Goal: Transaction & Acquisition: Obtain resource

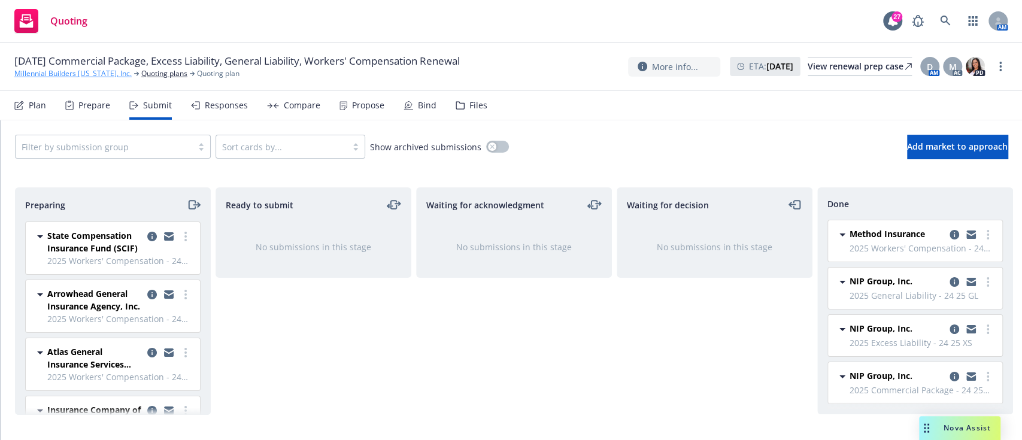
scroll to position [10, 0]
click at [71, 73] on link "Millennial Builders California, Inc." at bounding box center [72, 73] width 117 height 11
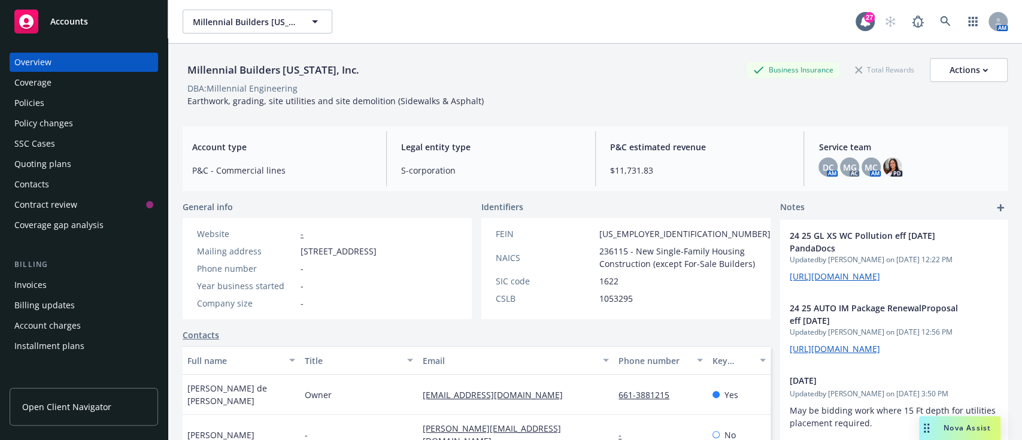
click at [246, 98] on span "Earthwork, grading, site utilities and site demolition (Sidewalks & Asphalt)" at bounding box center [335, 100] width 296 height 11
copy span "Earthwork, grading, site utilities and site demolition (Sidewalks & Asphalt)"
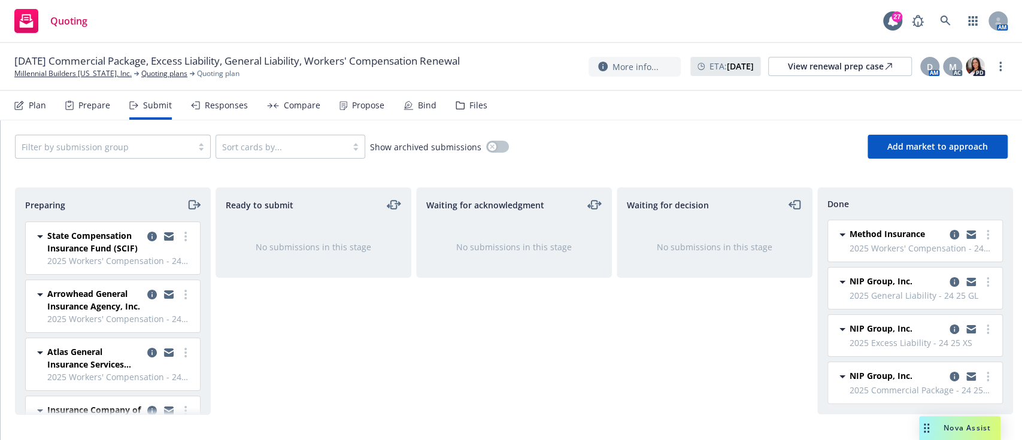
click at [353, 110] on div "Propose" at bounding box center [368, 106] width 32 height 10
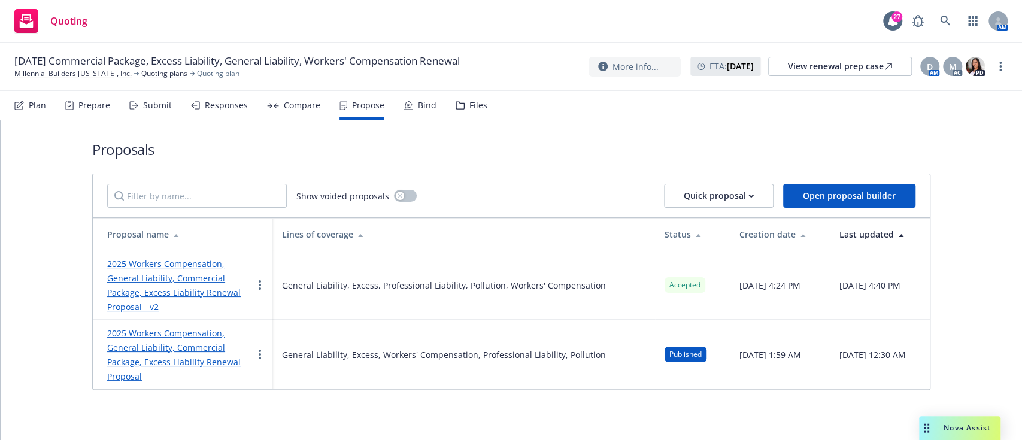
click at [154, 280] on link "2025 Workers Compensation, General Liability, Commercial Package, Excess Liabil…" at bounding box center [174, 285] width 134 height 54
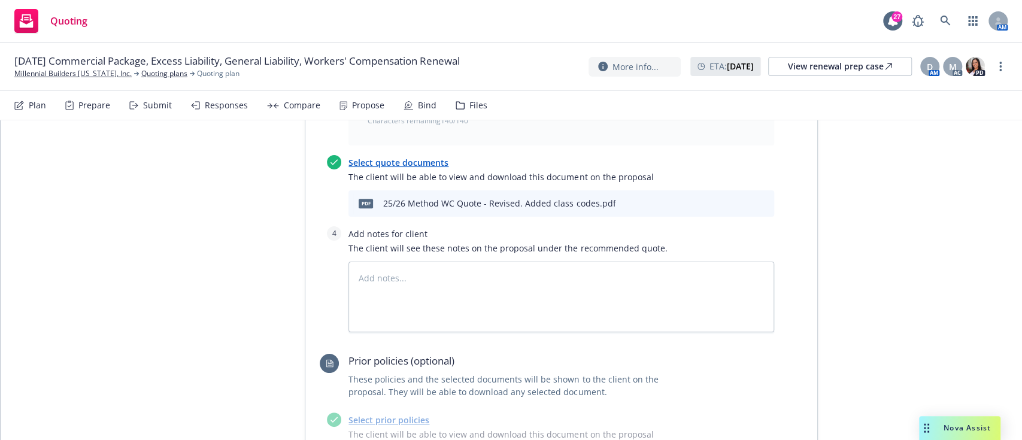
scroll to position [878, 0]
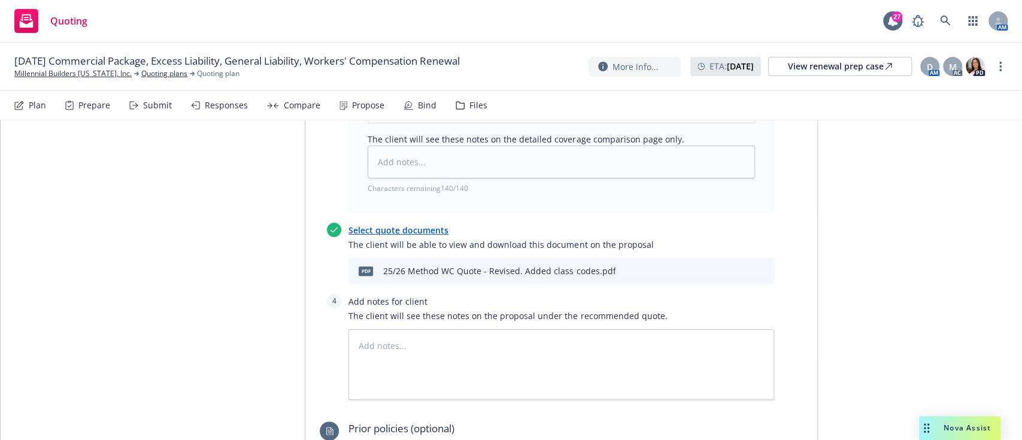
click at [740, 264] on button at bounding box center [745, 271] width 11 height 14
click at [738, 266] on icon "preview file" at bounding box center [743, 270] width 11 height 8
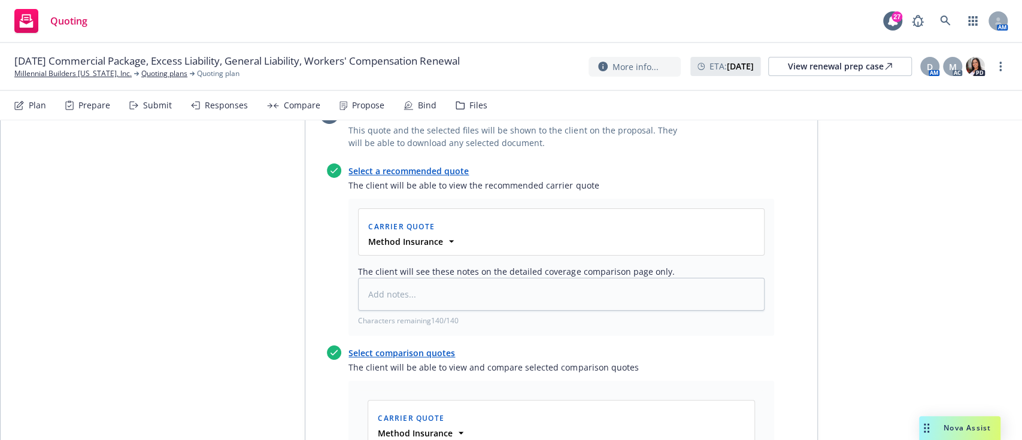
scroll to position [319, 0]
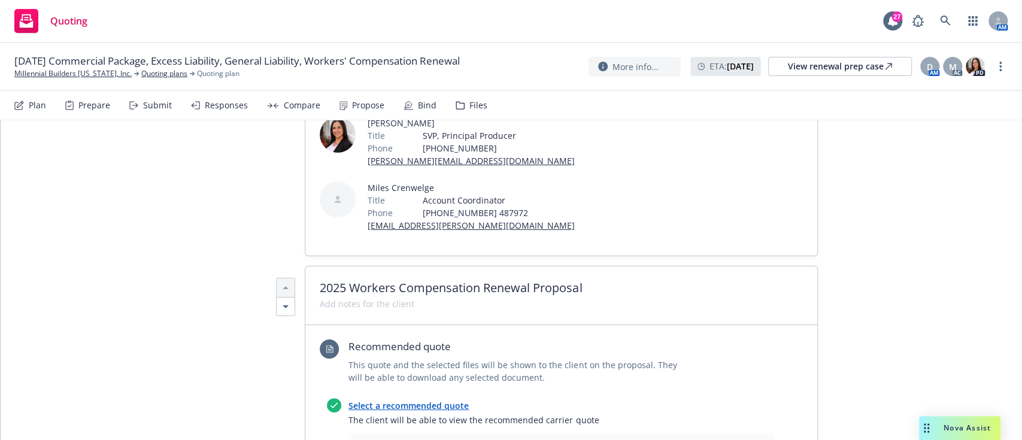
type textarea "x"
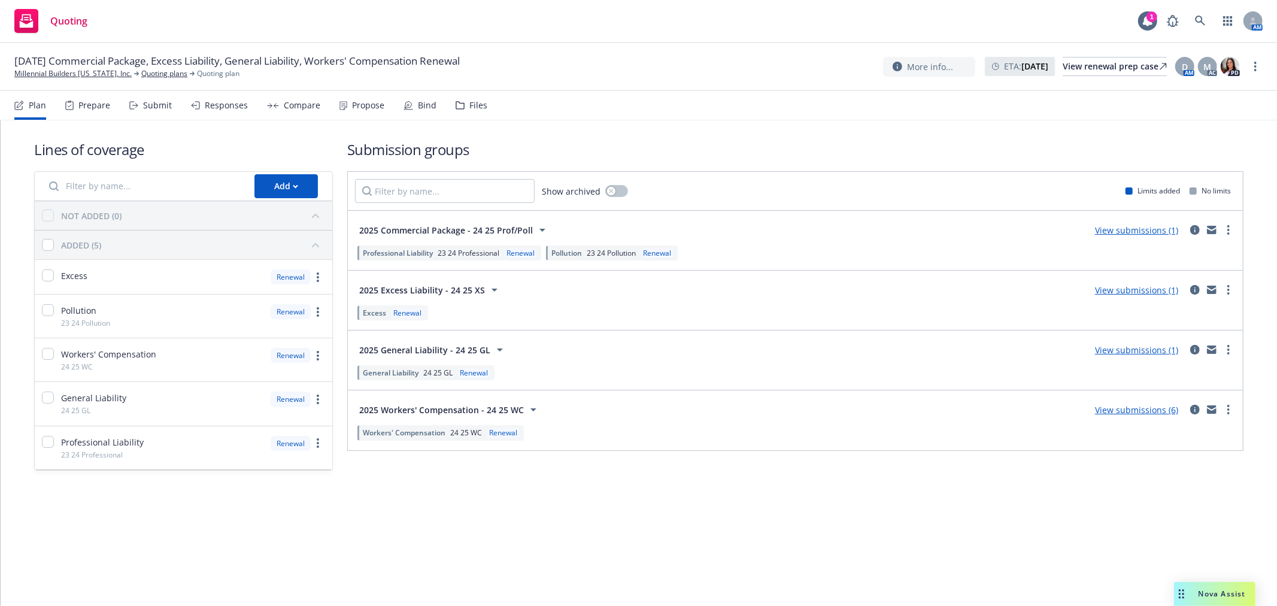
click at [352, 101] on div "Propose" at bounding box center [368, 106] width 32 height 10
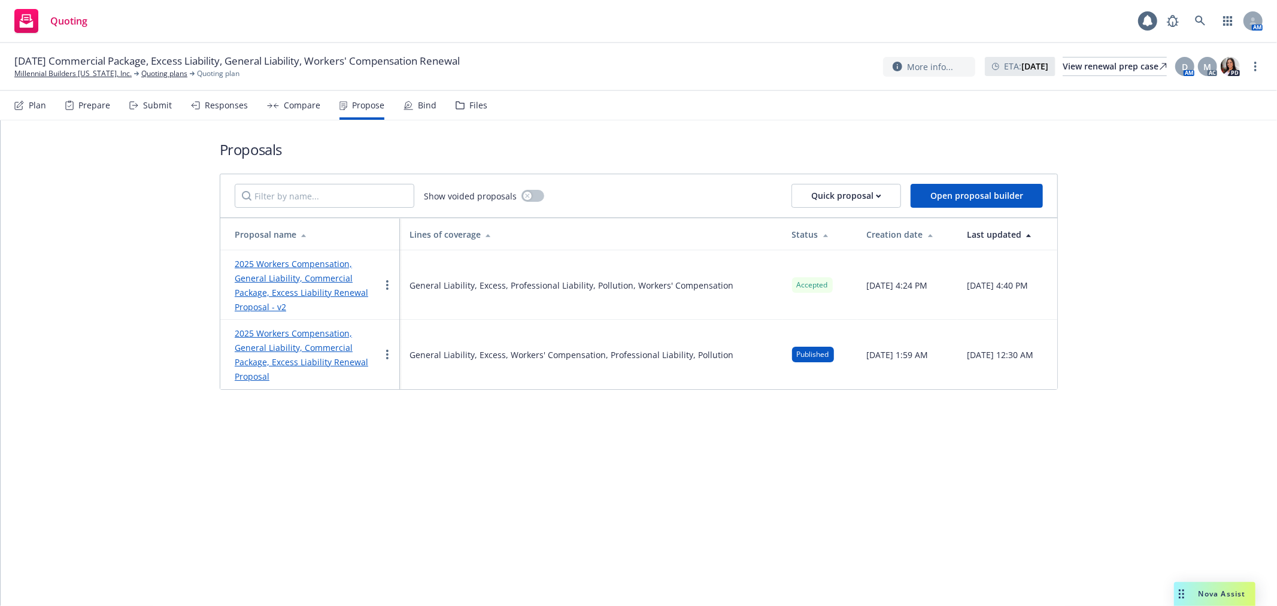
click at [274, 289] on link "2025 Workers Compensation, General Liability, Commercial Package, Excess Liabil…" at bounding box center [302, 285] width 134 height 54
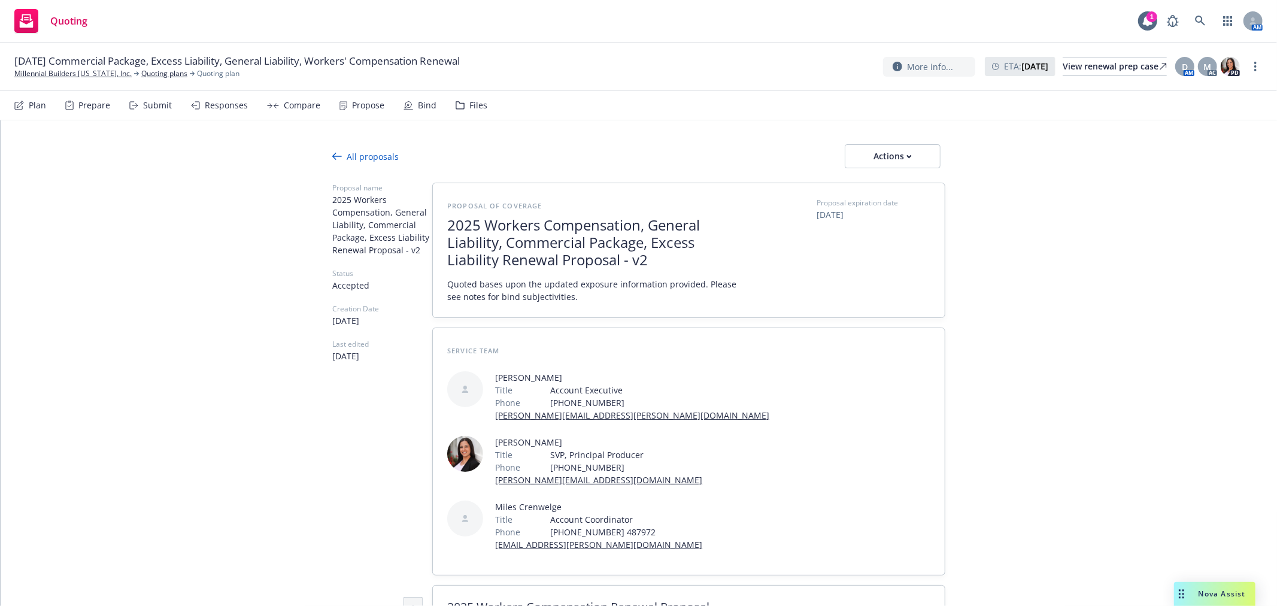
click at [889, 180] on div at bounding box center [638, 175] width 613 height 14
click at [889, 163] on div "Actions" at bounding box center [893, 156] width 56 height 23
click at [867, 210] on span "See client view" at bounding box center [885, 210] width 88 height 11
type textarea "x"
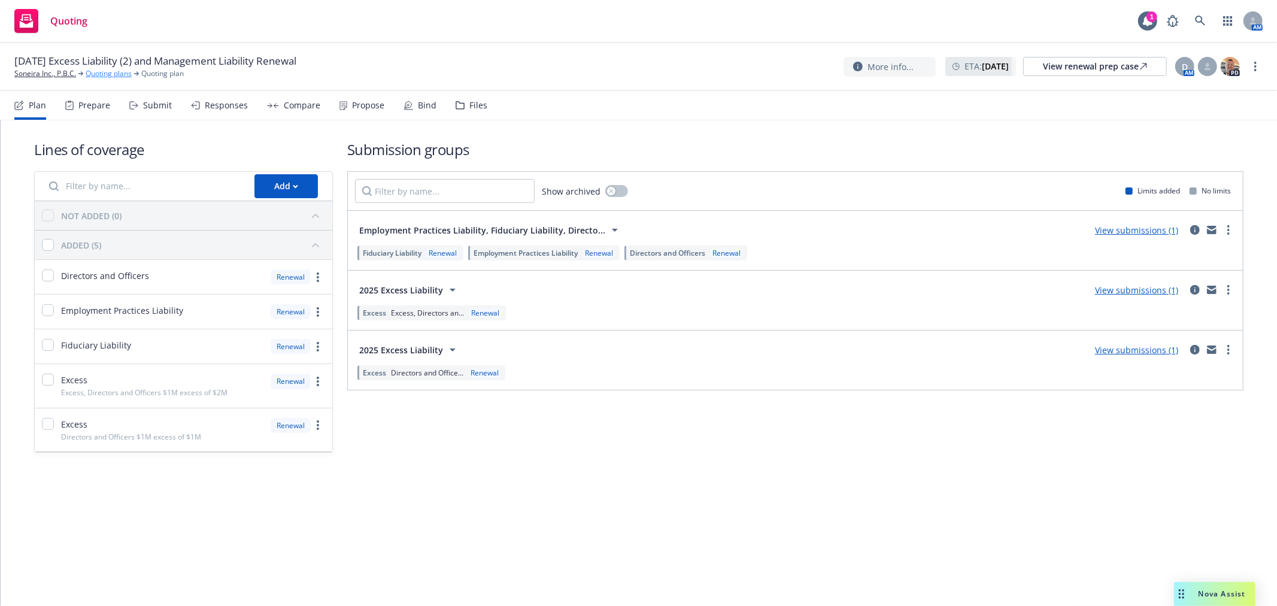
click at [102, 75] on link "Quoting plans" at bounding box center [109, 73] width 46 height 11
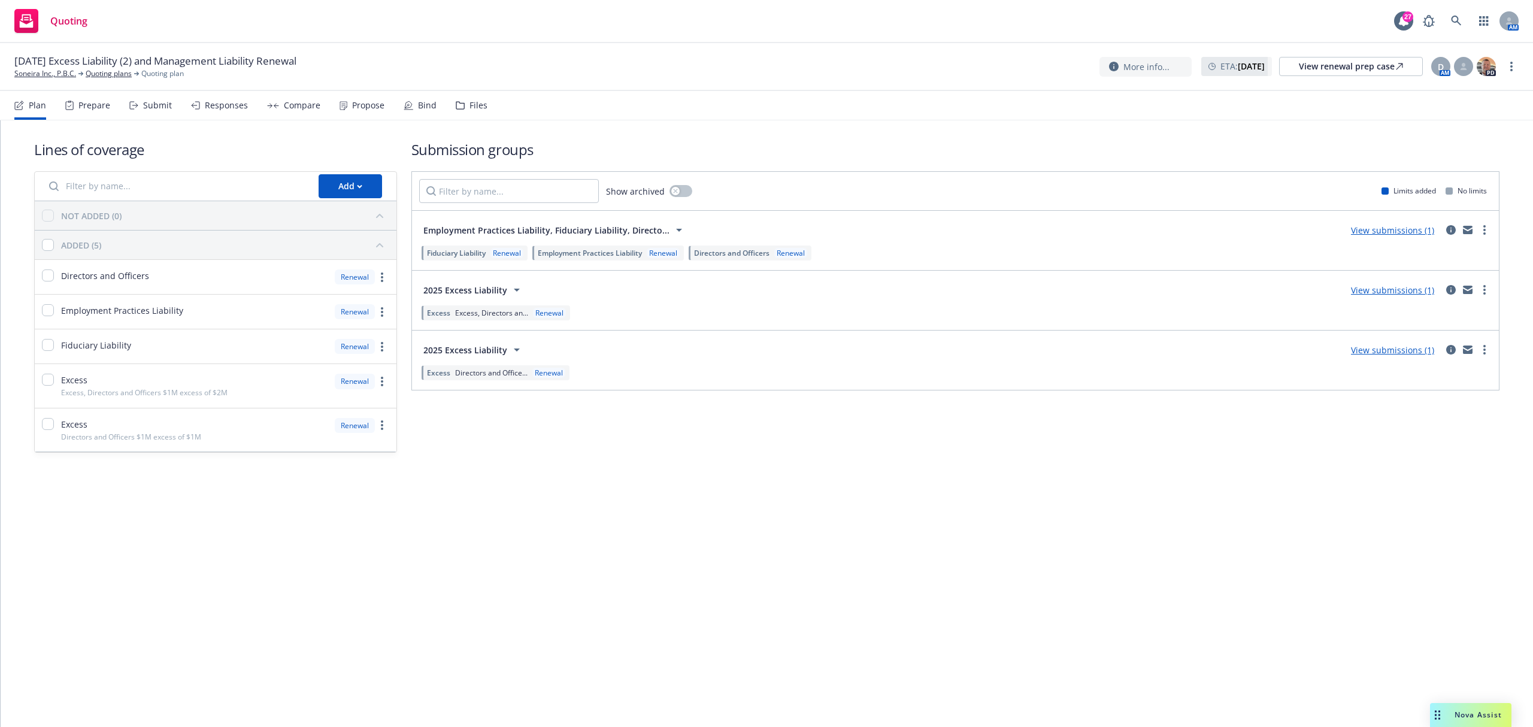
click at [363, 111] on div "Propose" at bounding box center [362, 105] width 45 height 29
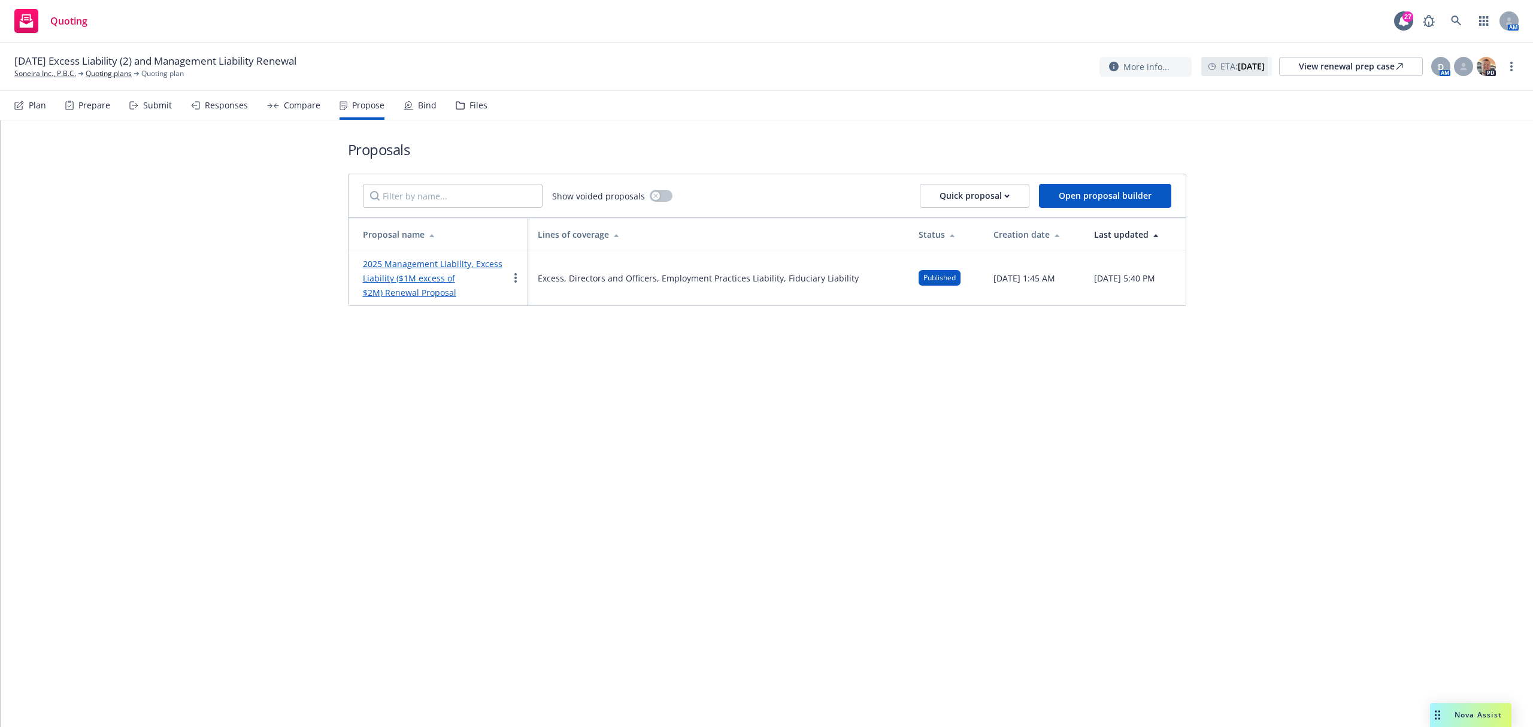
click at [390, 273] on link "2025 Management Liability, Excess Liability ($1M excess of $2M) Renewal Proposal" at bounding box center [433, 278] width 140 height 40
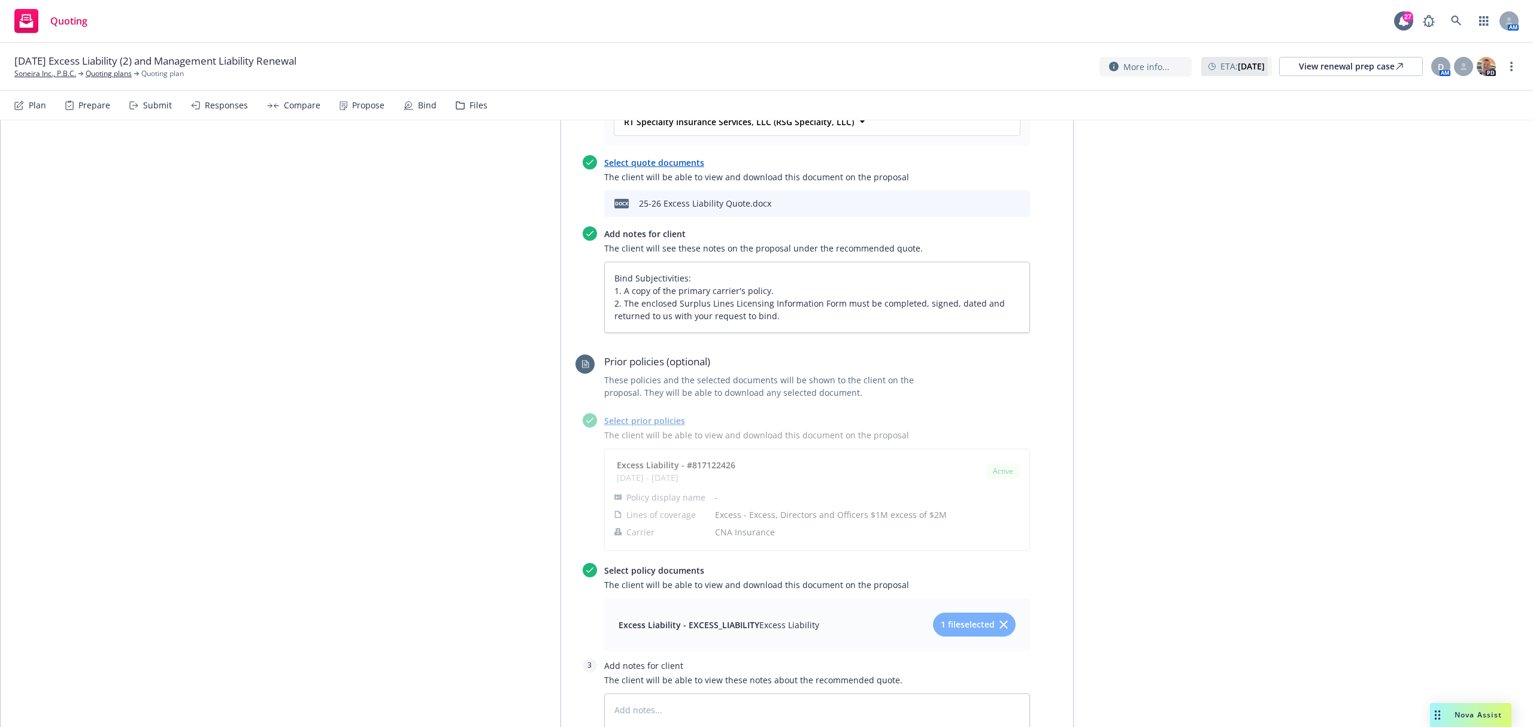
scroll to position [1759, 0]
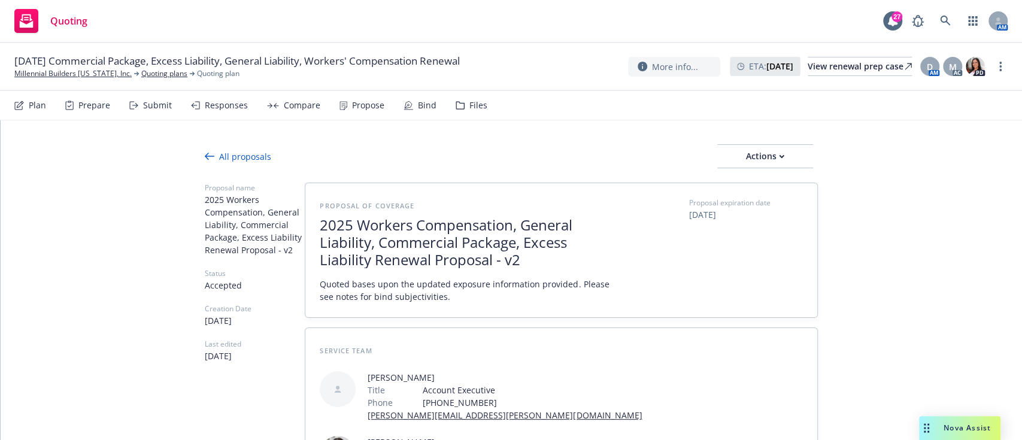
scroll to position [319, 0]
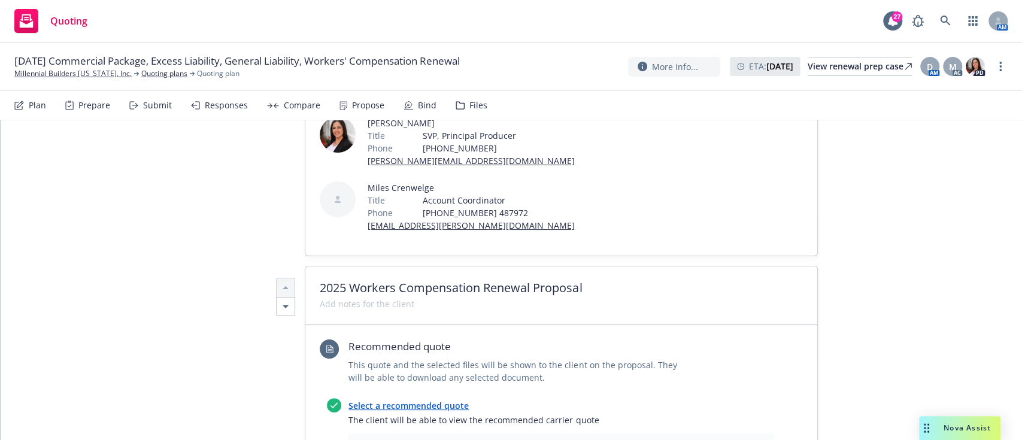
click at [352, 110] on div "Propose" at bounding box center [368, 106] width 32 height 10
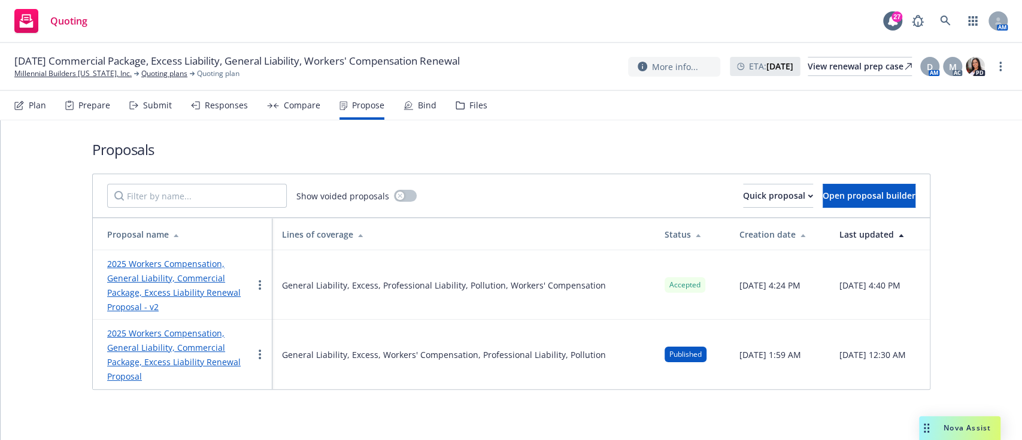
click at [192, 283] on link "2025 Workers Compensation, General Liability, Commercial Package, Excess Liabil…" at bounding box center [174, 285] width 134 height 54
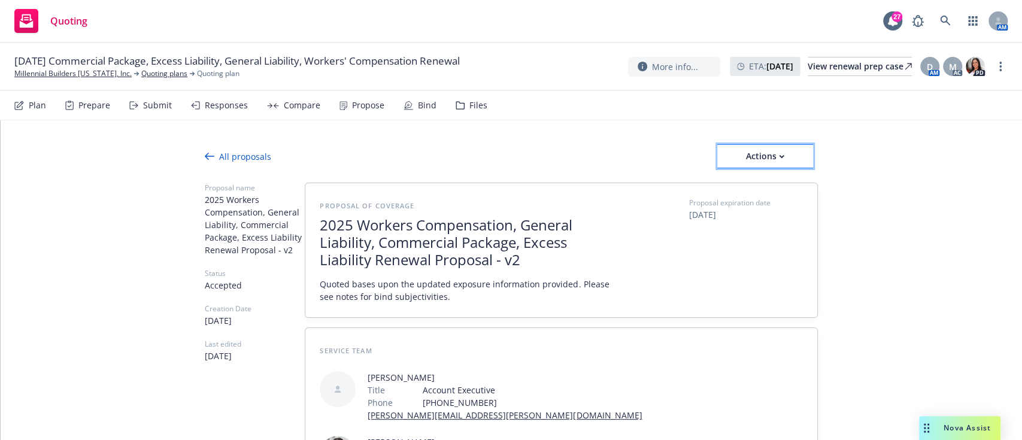
click at [738, 152] on div "Actions" at bounding box center [765, 156] width 96 height 23
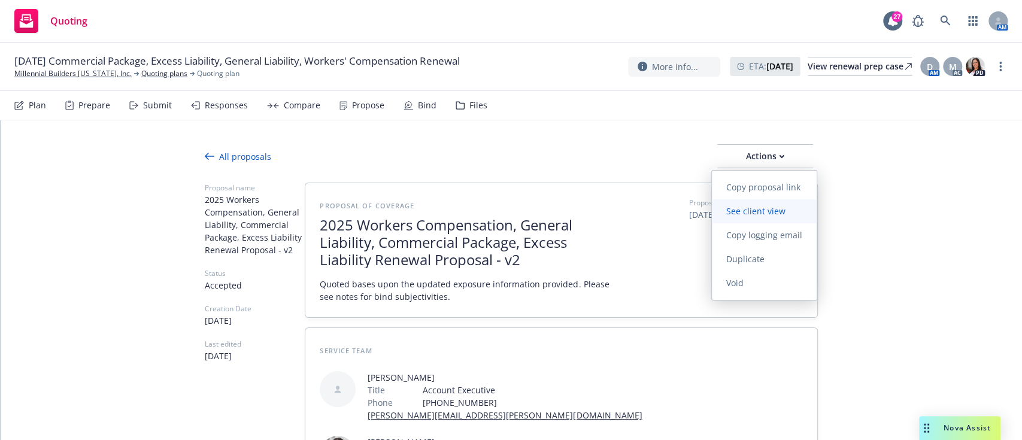
click at [736, 216] on span "See client view" at bounding box center [756, 210] width 88 height 11
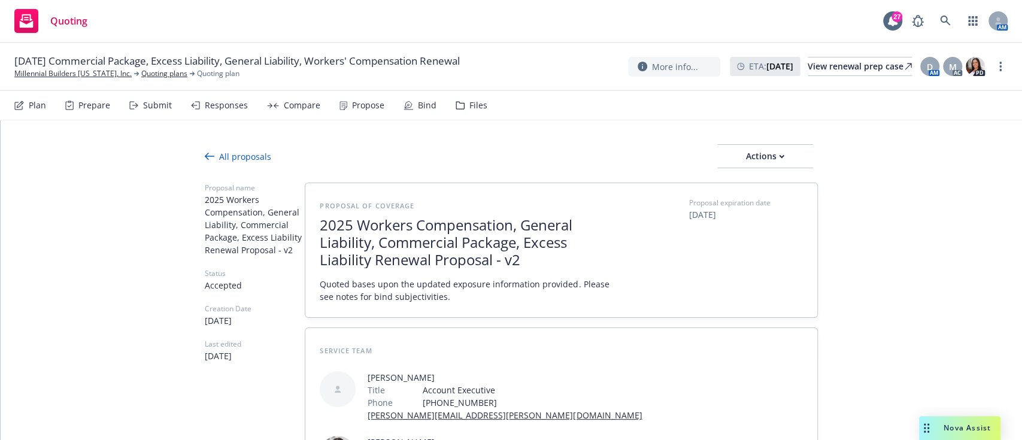
type textarea "x"
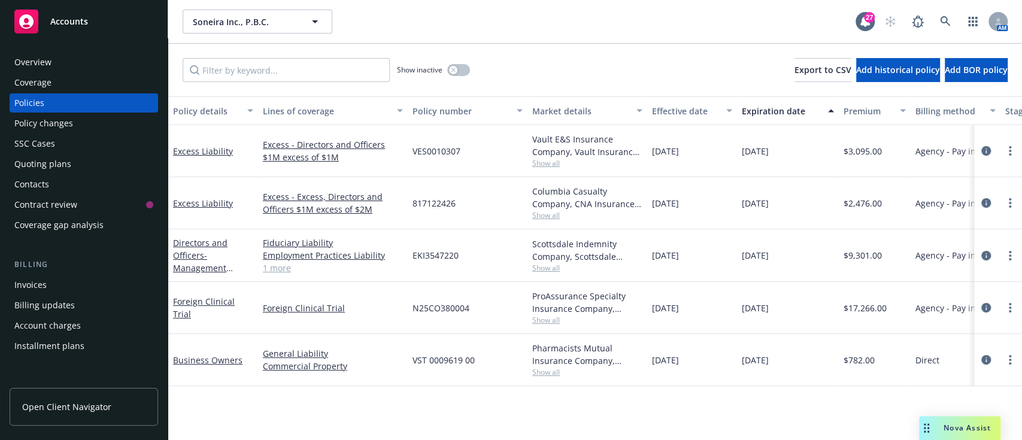
click at [54, 162] on div "Quoting plans" at bounding box center [42, 163] width 57 height 19
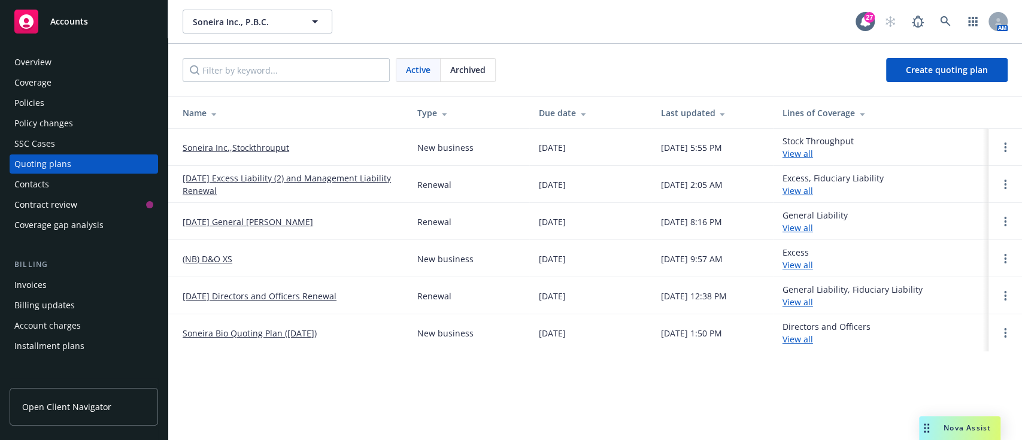
click at [355, 237] on td "[DATE] General [PERSON_NAME]" at bounding box center [288, 221] width 240 height 37
click at [290, 172] on link "[DATE] Excess Liability (2) and Management Liability Renewal" at bounding box center [291, 184] width 216 height 25
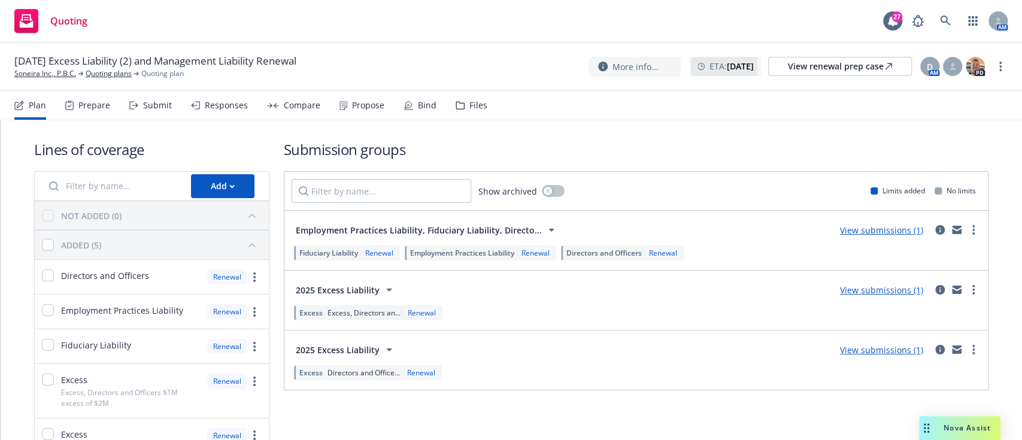
click at [355, 96] on div "Propose" at bounding box center [362, 105] width 45 height 29
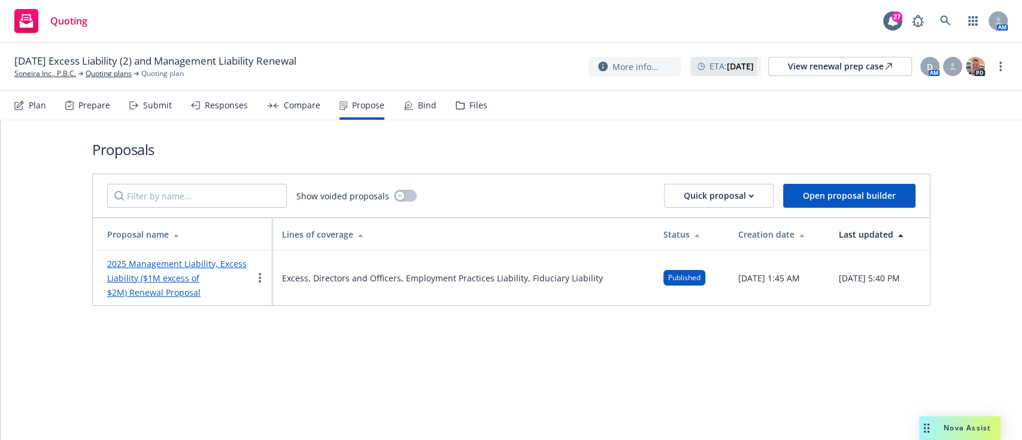
click at [187, 287] on link "2025 Management Liability, Excess Liability ($1M excess of $2M) Renewal Proposal" at bounding box center [177, 278] width 140 height 40
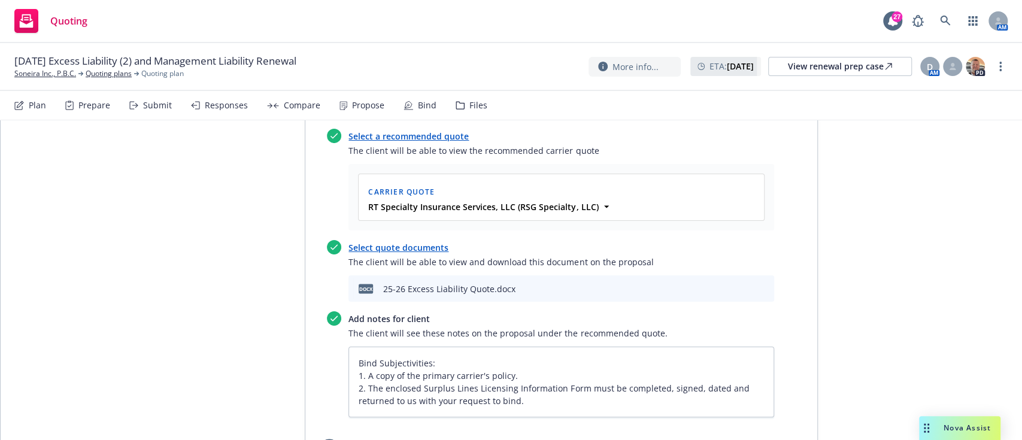
scroll to position [1525, 0]
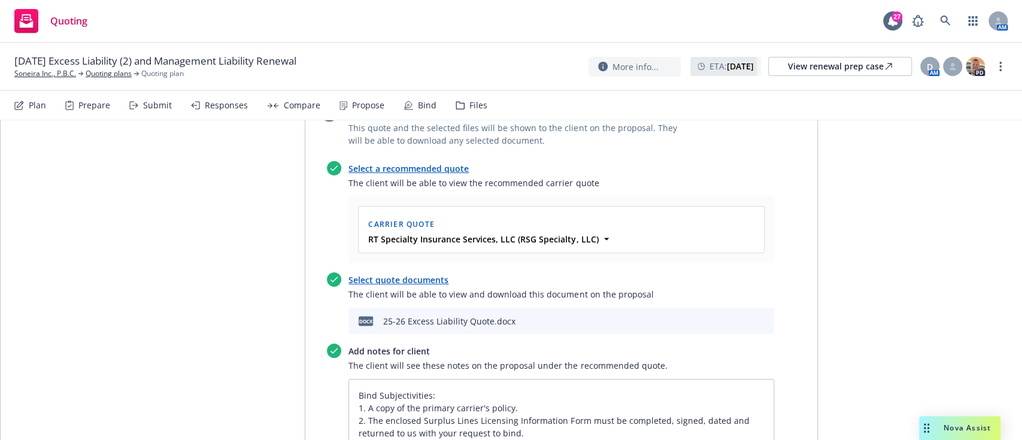
click at [738, 316] on icon "preview file" at bounding box center [743, 320] width 11 height 8
type textarea "x"
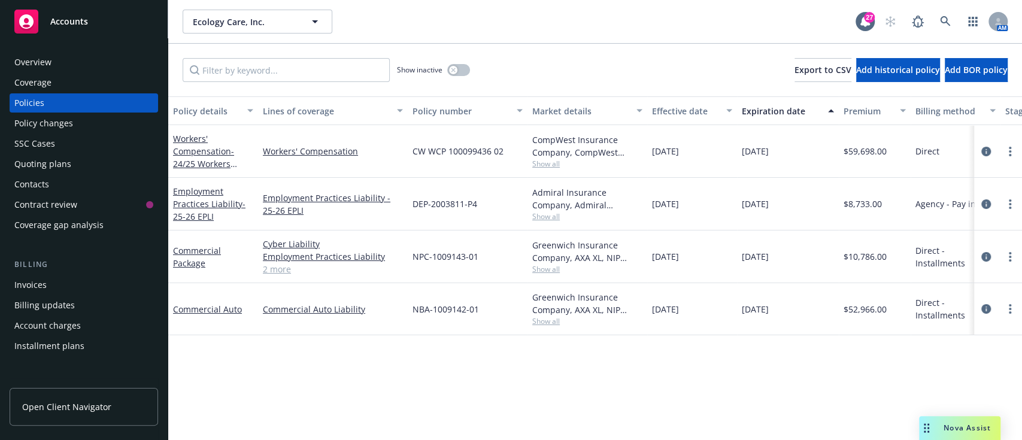
click at [36, 155] on div "Quoting plans" at bounding box center [42, 163] width 57 height 19
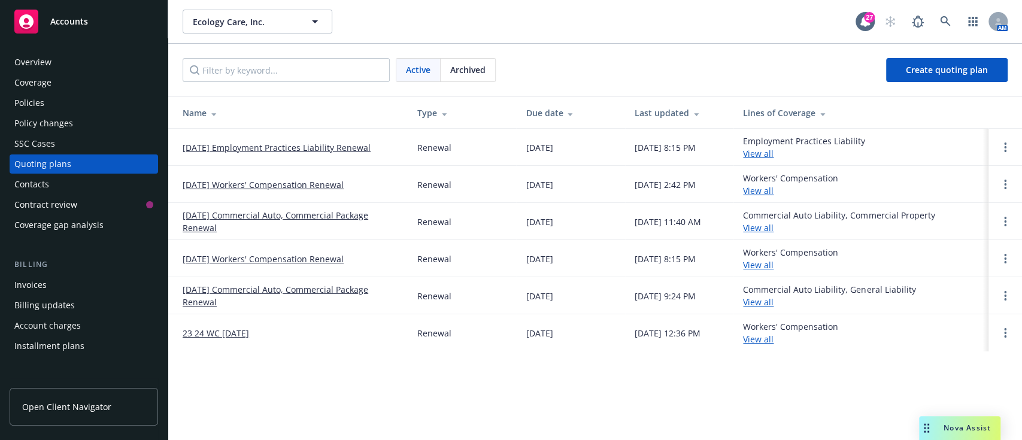
click at [299, 183] on link "[DATE] Workers' Compensation Renewal" at bounding box center [263, 184] width 161 height 13
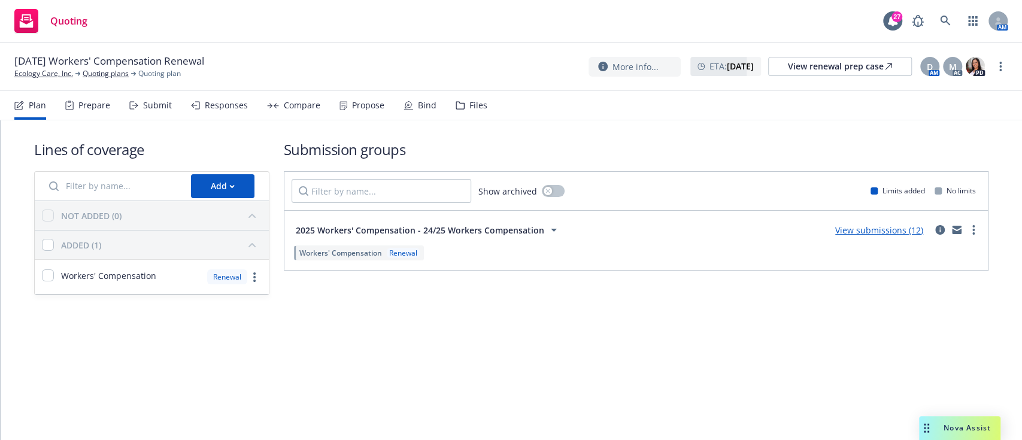
click at [357, 105] on div "Propose" at bounding box center [368, 106] width 32 height 10
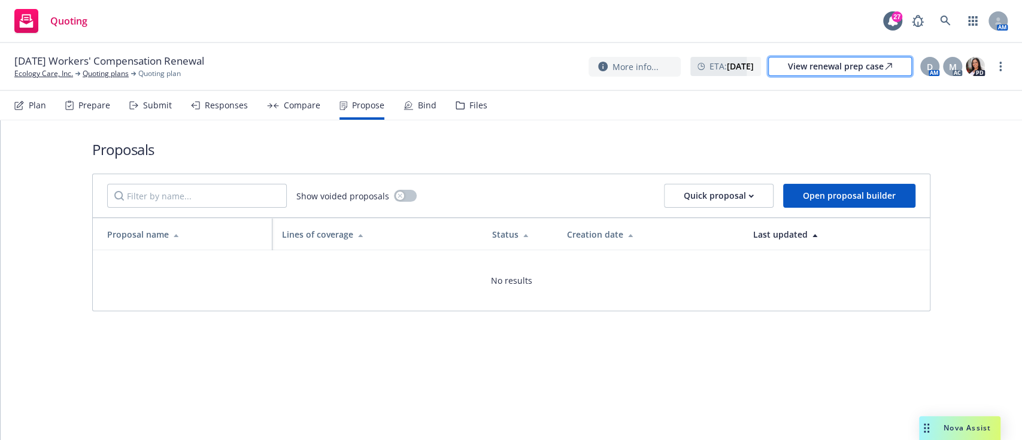
click at [831, 66] on div "View renewal prep case" at bounding box center [840, 66] width 104 height 18
click at [216, 105] on div "Responses" at bounding box center [226, 106] width 43 height 10
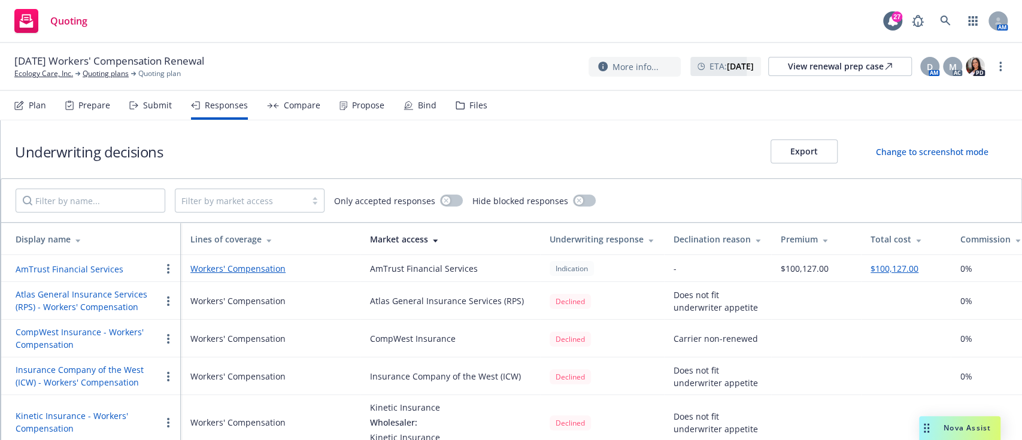
scroll to position [57, 0]
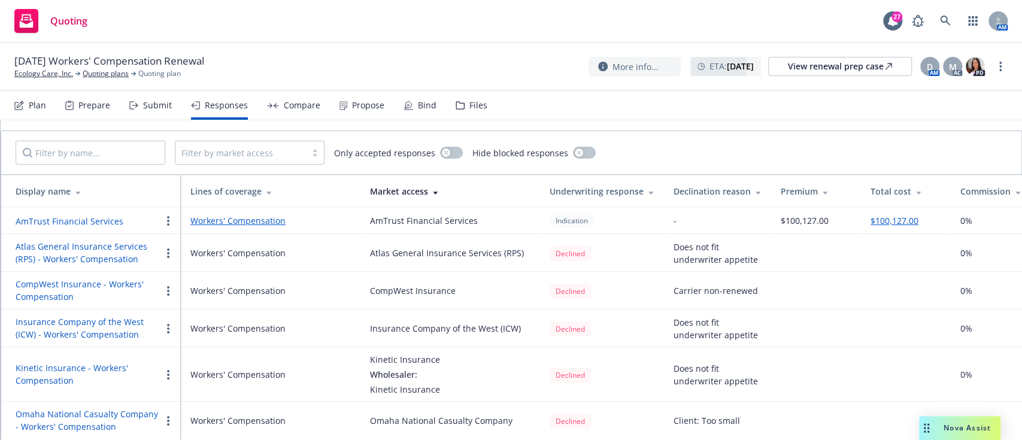
click at [149, 101] on div "Submit" at bounding box center [157, 106] width 29 height 10
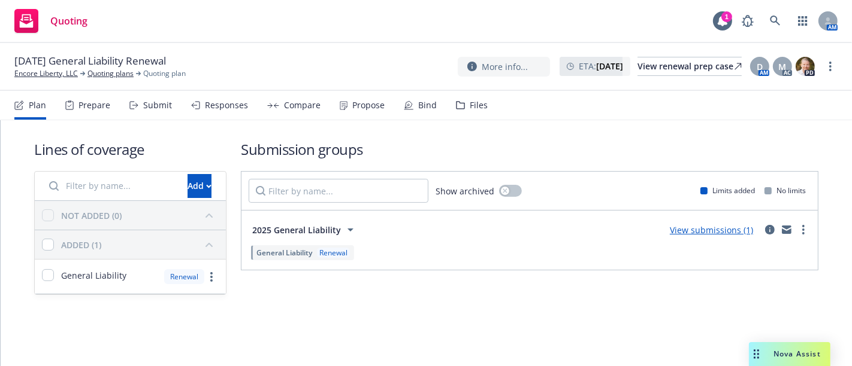
click at [350, 98] on div "Propose" at bounding box center [362, 105] width 45 height 29
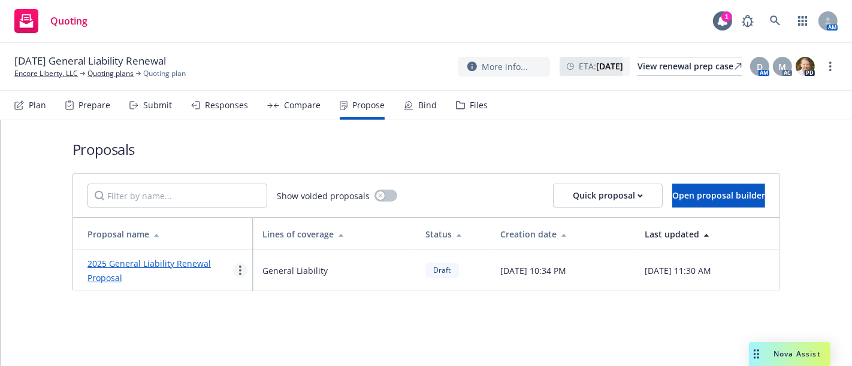
click at [237, 272] on link "more" at bounding box center [240, 270] width 14 height 14
click at [110, 275] on link "2025 General Liability Renewal Proposal" at bounding box center [148, 271] width 123 height 26
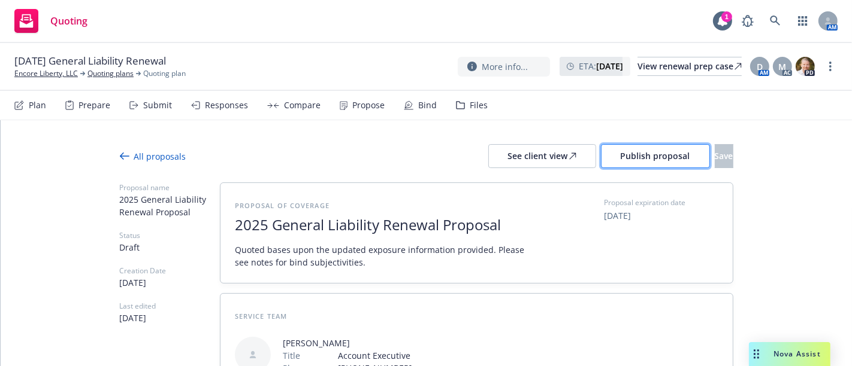
click at [601, 149] on button "Publish proposal" at bounding box center [655, 156] width 109 height 24
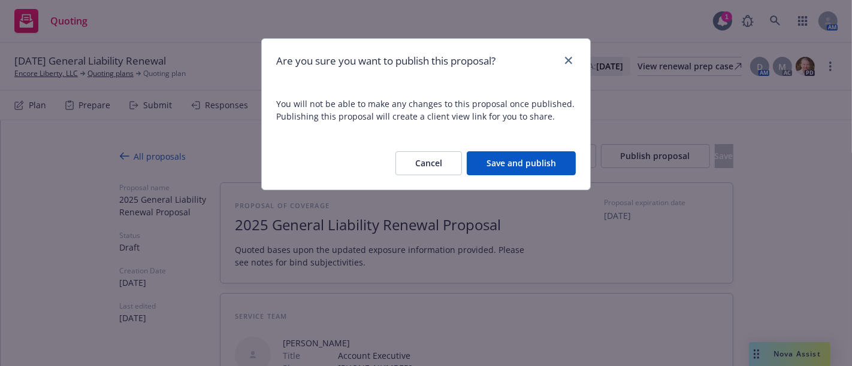
click at [533, 163] on button "Save and publish" at bounding box center [520, 164] width 109 height 24
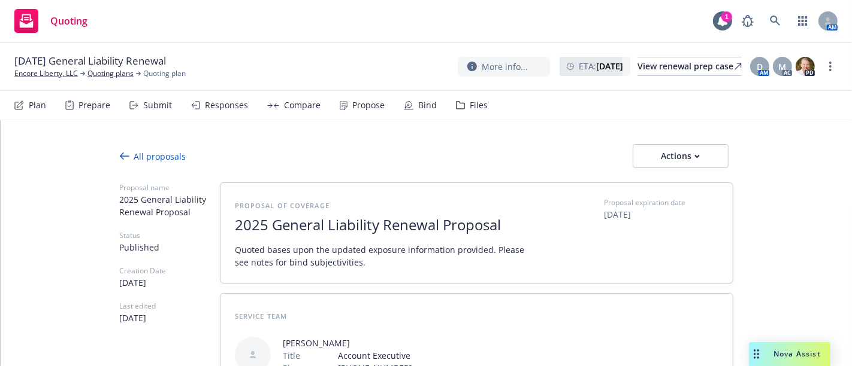
click at [533, 163] on div "All proposals Actions" at bounding box center [426, 156] width 613 height 24
click at [712, 163] on button "Actions" at bounding box center [680, 156] width 96 height 24
click at [418, 168] on div at bounding box center [426, 175] width 613 height 14
click at [687, 156] on div "Actions" at bounding box center [680, 156] width 56 height 23
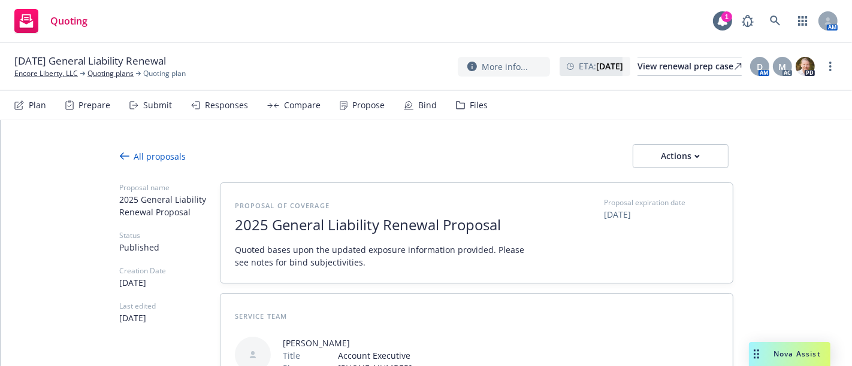
click at [120, 154] on icon at bounding box center [125, 157] width 10 height 10
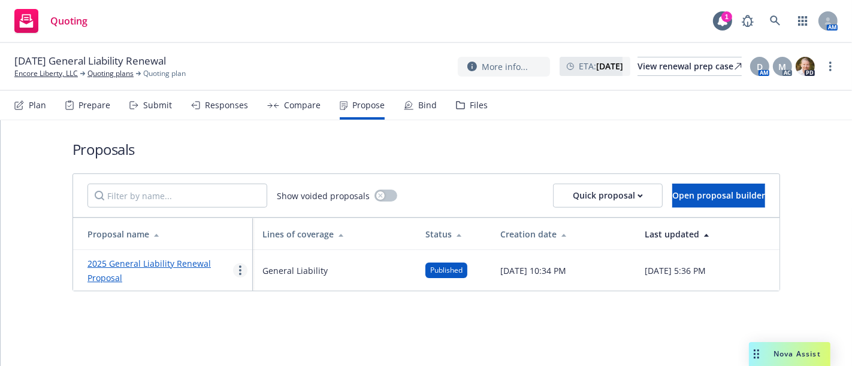
drag, startPoint x: 231, startPoint y: 262, endPoint x: 235, endPoint y: 268, distance: 7.2
click at [235, 268] on div "2025 General Liability Renewal Proposal" at bounding box center [167, 270] width 160 height 29
click at [235, 268] on link "more" at bounding box center [240, 270] width 14 height 14
click at [168, 265] on link "2025 General Liability Renewal Proposal" at bounding box center [148, 271] width 123 height 26
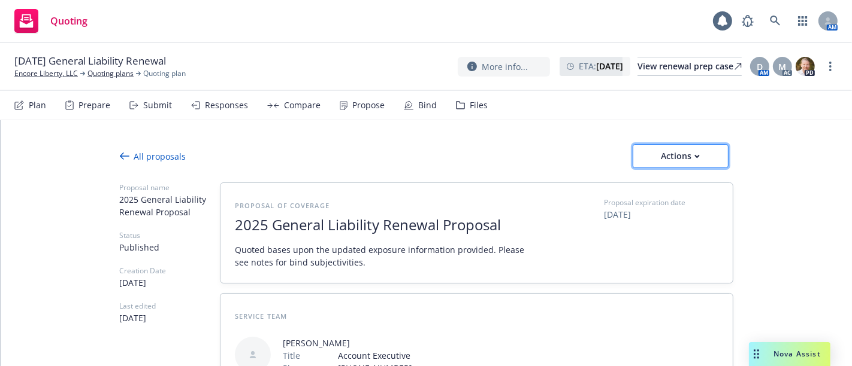
click at [672, 159] on div "Actions" at bounding box center [680, 156] width 56 height 23
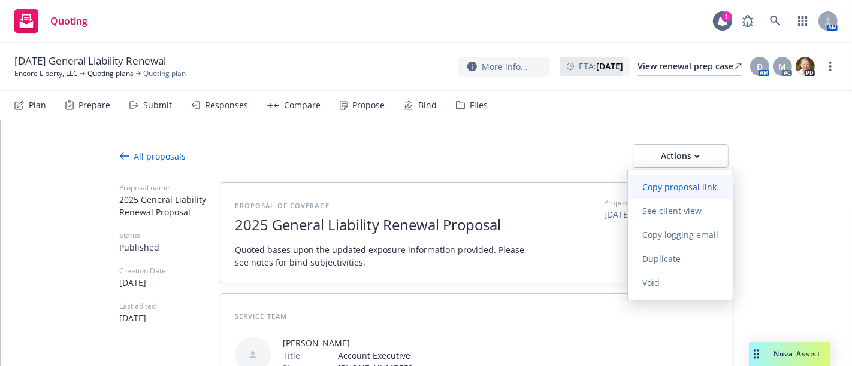
click at [659, 184] on span "Copy proposal link" at bounding box center [679, 186] width 103 height 11
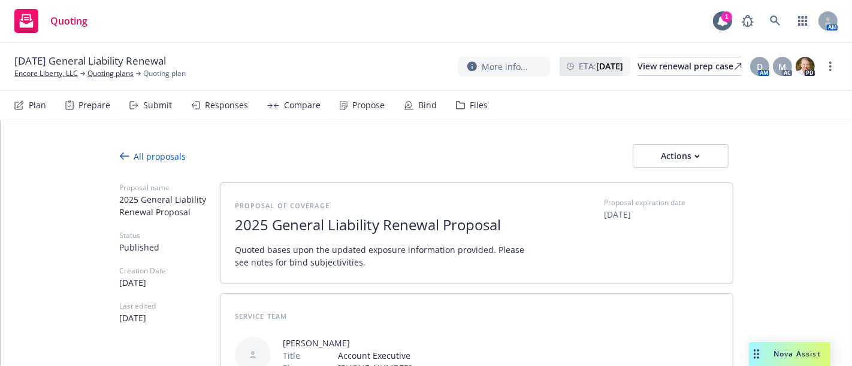
type textarea "x"
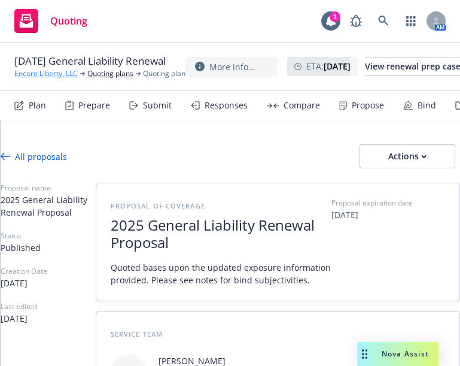
click at [39, 77] on link "Encore Liberty, LLC" at bounding box center [45, 73] width 63 height 11
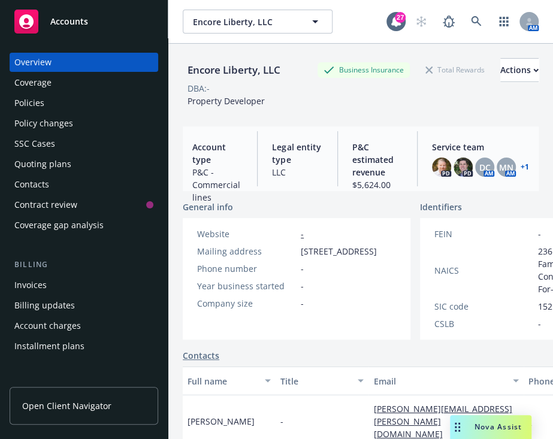
scroll to position [238, 0]
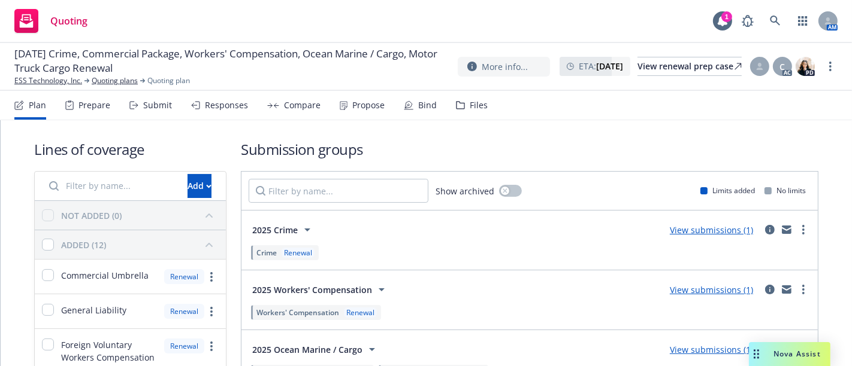
click at [327, 108] on div "Plan Prepare Submit Responses Compare Propose Bind Files" at bounding box center [250, 105] width 473 height 29
click at [332, 108] on div "Plan Prepare Submit Responses Compare Propose Bind Files" at bounding box center [250, 105] width 473 height 29
click at [352, 107] on div "Propose" at bounding box center [368, 106] width 32 height 10
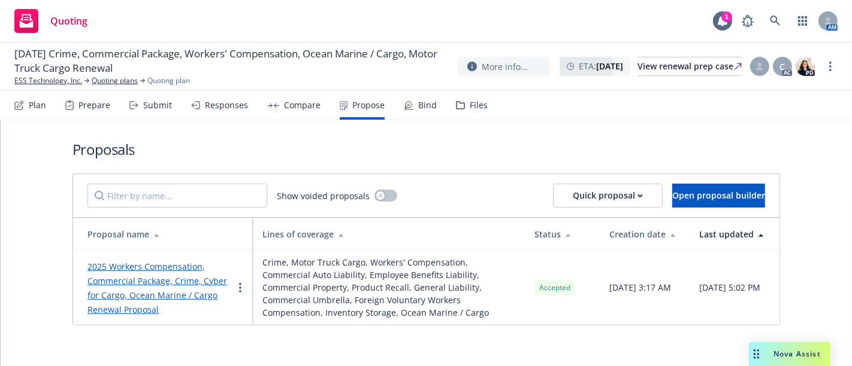
click at [157, 299] on link "2025 Workers Compensation, Commercial Package, Crime, Cyber for Cargo, Ocean Ma…" at bounding box center [157, 288] width 140 height 54
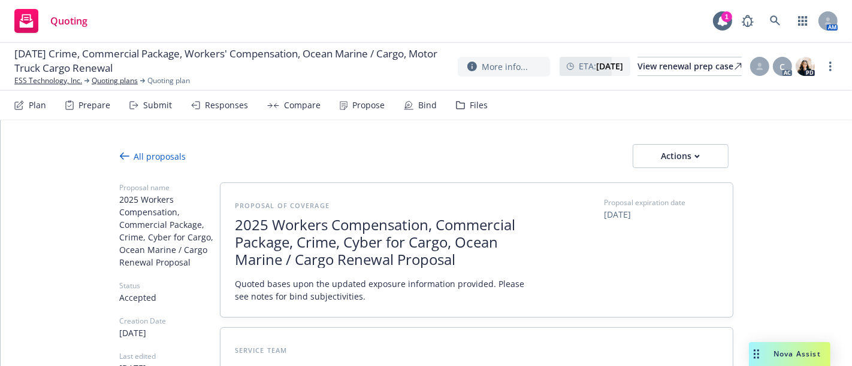
click at [363, 299] on span "Quoted bases upon the updated exposure information provided. Please see notes f…" at bounding box center [381, 290] width 293 height 25
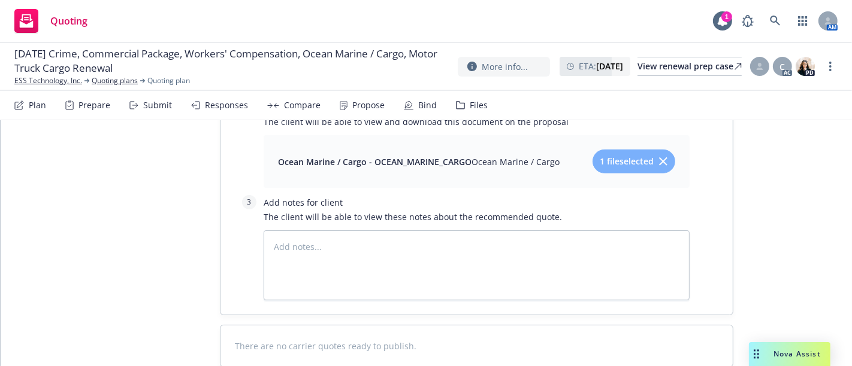
scroll to position [4403, 0]
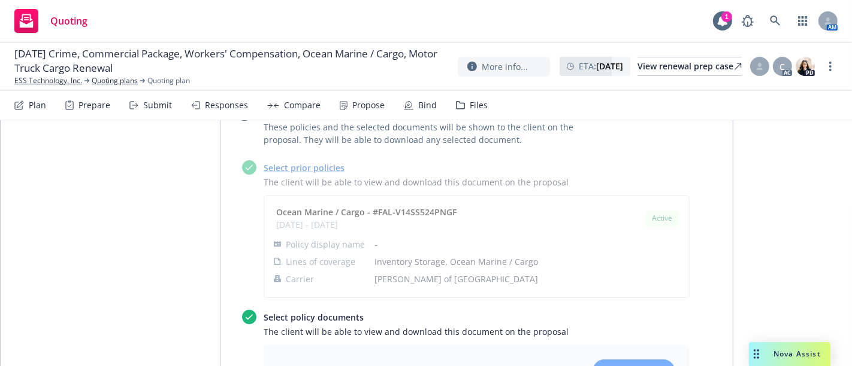
type textarea "x"
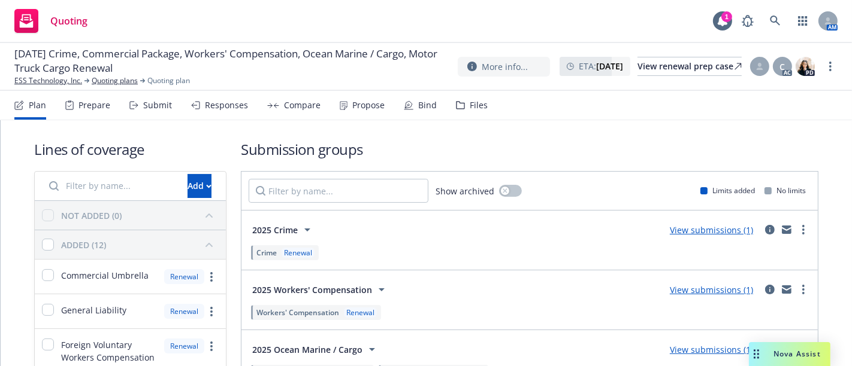
click at [368, 111] on div "Propose" at bounding box center [362, 105] width 45 height 29
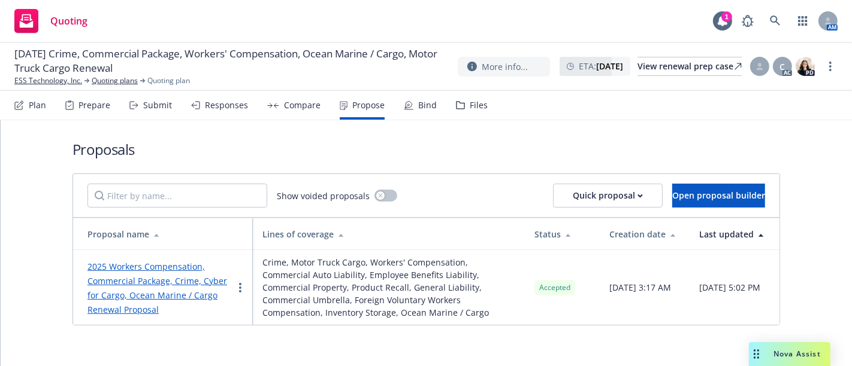
click at [195, 292] on link "2025 Workers Compensation, Commercial Package, Crime, Cyber for Cargo, Ocean Ma…" at bounding box center [157, 288] width 140 height 54
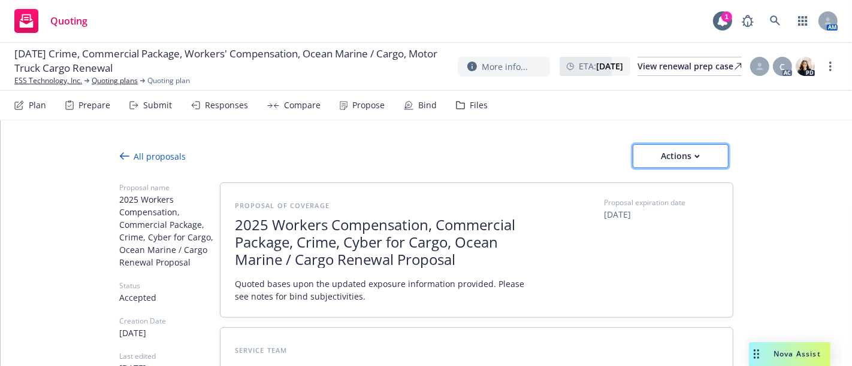
click at [691, 163] on div "Actions" at bounding box center [680, 156] width 56 height 23
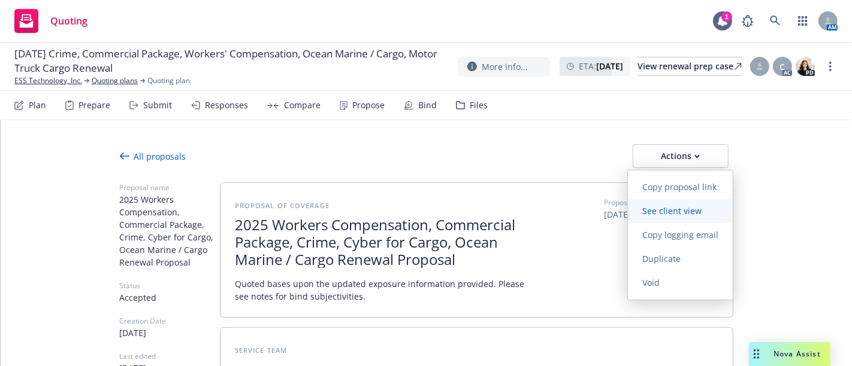
click at [686, 213] on span "See client view" at bounding box center [672, 210] width 88 height 11
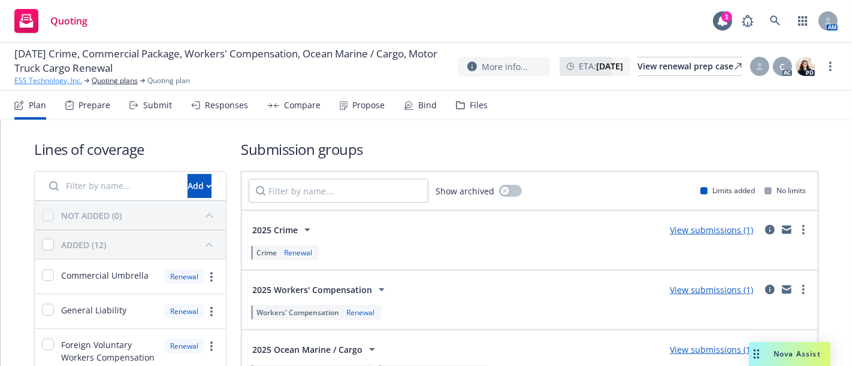
click at [62, 80] on link "ESS Technology, Inc." at bounding box center [48, 80] width 68 height 11
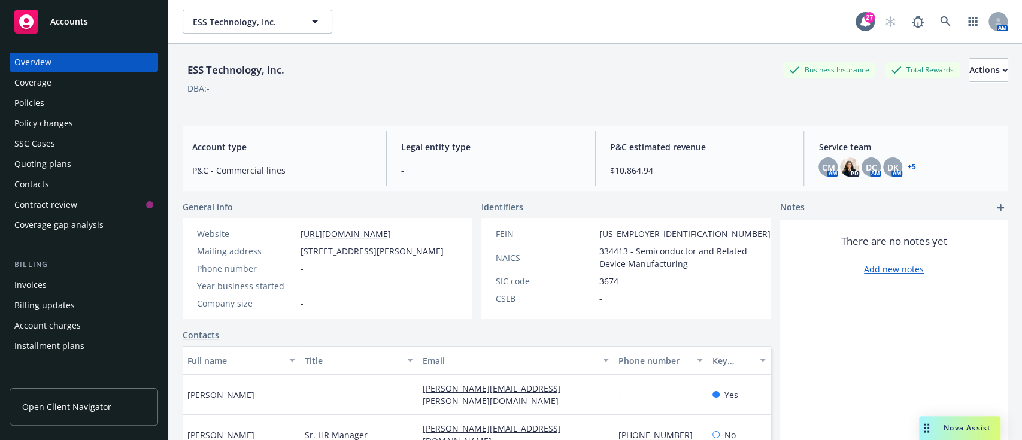
click at [9, 98] on div "Overview Coverage Policies Policy changes SSC Cases Quoting plans Contacts Cont…" at bounding box center [84, 239] width 168 height 402
click at [41, 103] on div "Policies" at bounding box center [29, 102] width 30 height 19
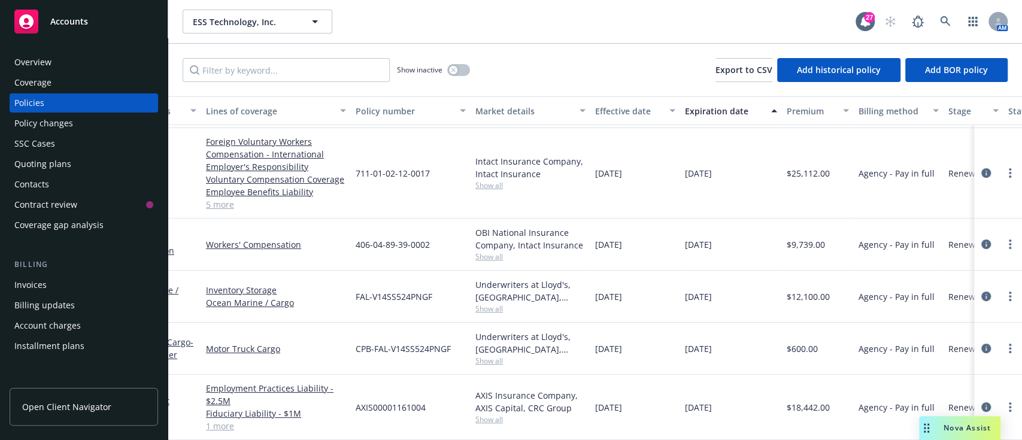
scroll to position [0, 57]
